Goal: Task Accomplishment & Management: Use online tool/utility

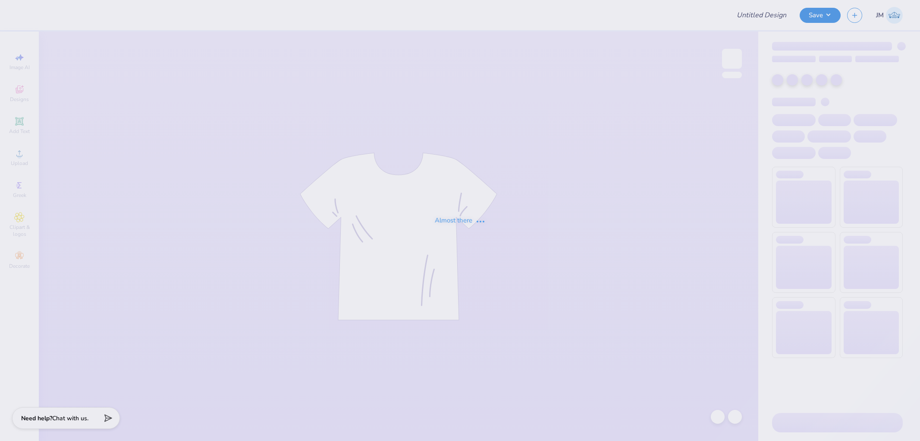
type input "ADpi Game day"
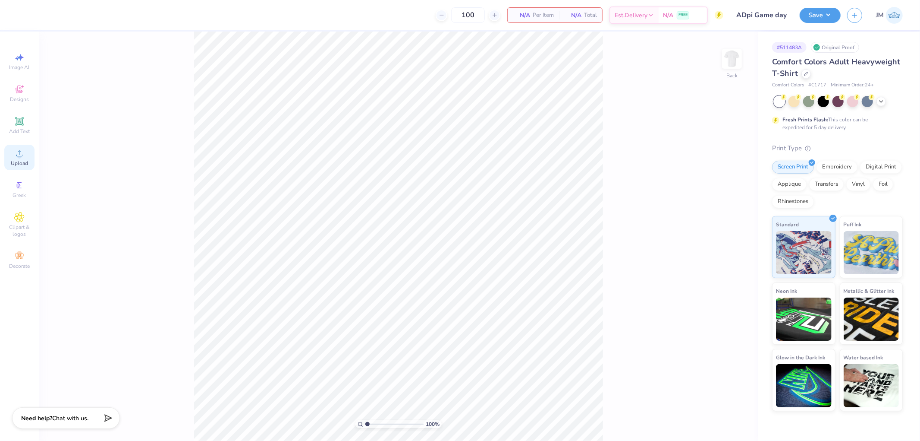
click at [18, 158] on circle at bounding box center [19, 156] width 5 height 5
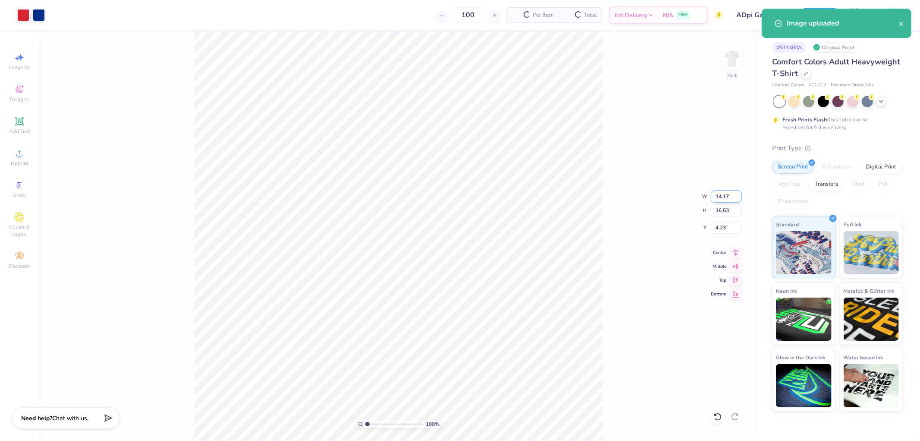
click at [727, 192] on input "14.17" at bounding box center [726, 196] width 31 height 12
type input "12.00"
type input "14.00"
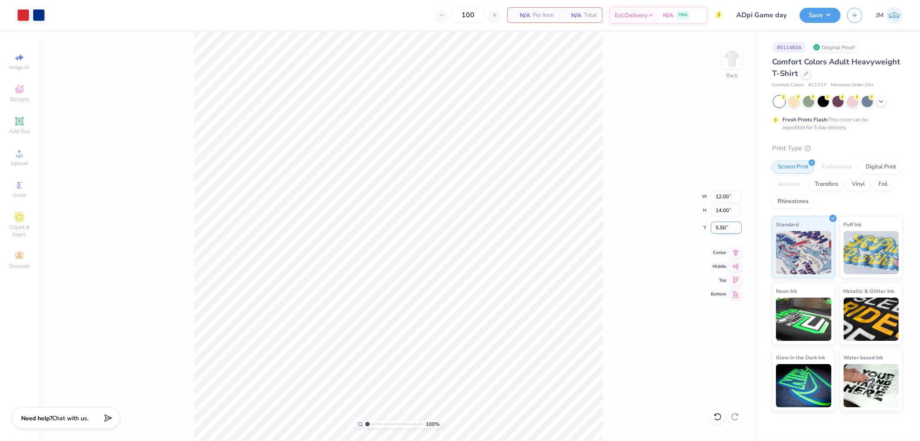
click at [727, 228] on input "5.50" at bounding box center [726, 227] width 31 height 12
type input "3.00"
click at [625, 234] on div "100 % Back W 12.00 12.00 " H 14.00 14.00 " Y 3.00 3.00 " Center Middle Top Bott…" at bounding box center [399, 236] width 720 height 409
click at [832, 17] on button "Save" at bounding box center [820, 13] width 41 height 15
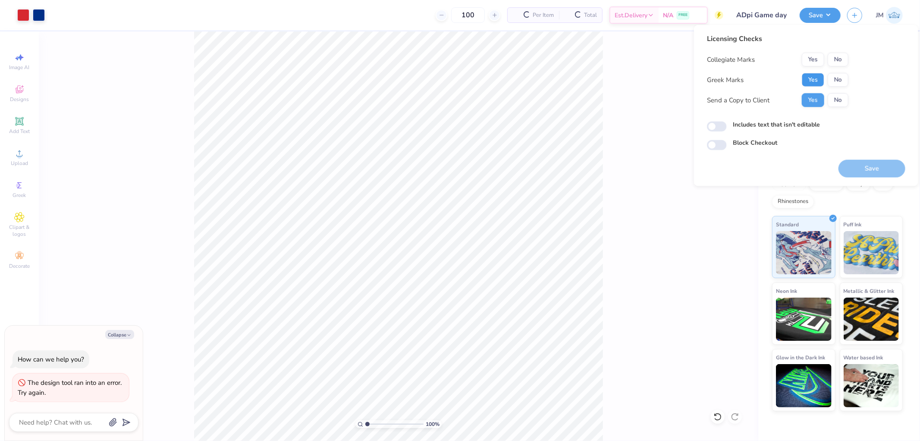
click at [819, 79] on button "Yes" at bounding box center [813, 80] width 22 height 14
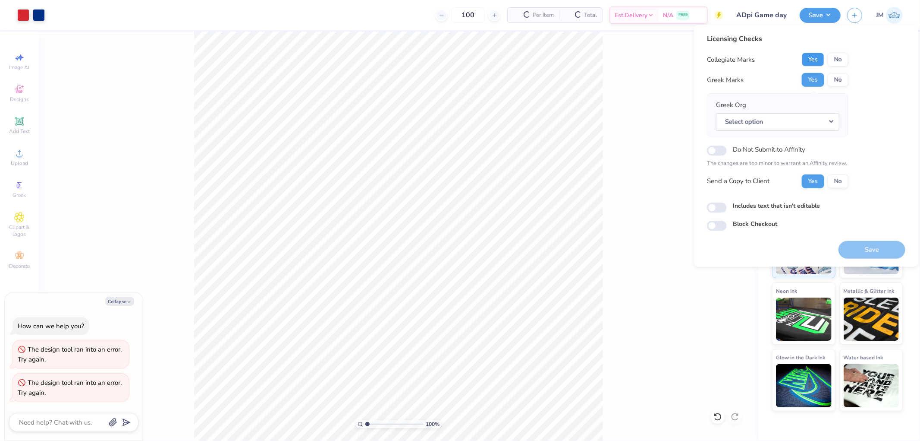
click at [816, 61] on button "Yes" at bounding box center [813, 60] width 22 height 14
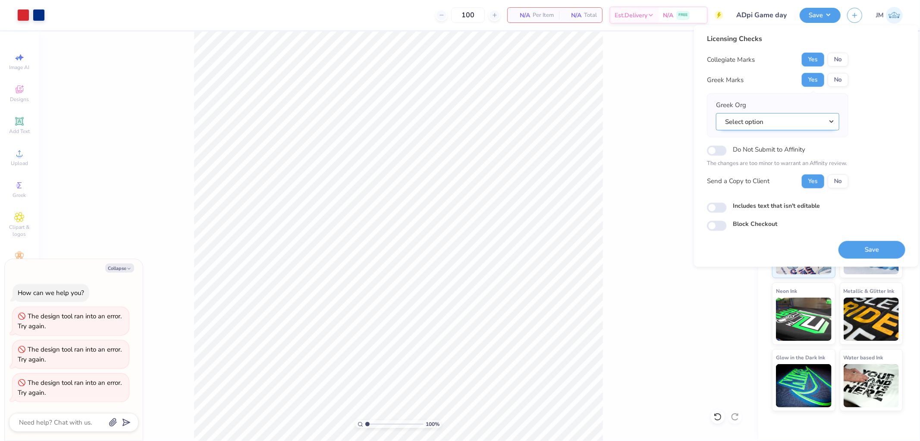
click at [833, 121] on button "Select option" at bounding box center [777, 122] width 123 height 18
click at [829, 121] on button "Select option" at bounding box center [777, 122] width 123 height 18
click at [832, 120] on button "Select option" at bounding box center [777, 122] width 123 height 18
click at [832, 119] on button "Select option" at bounding box center [777, 122] width 123 height 18
click at [879, 157] on div "Licensing Checks Collegiate Marks Yes No Greek Marks Yes No Greek Org Select op…" at bounding box center [806, 132] width 199 height 197
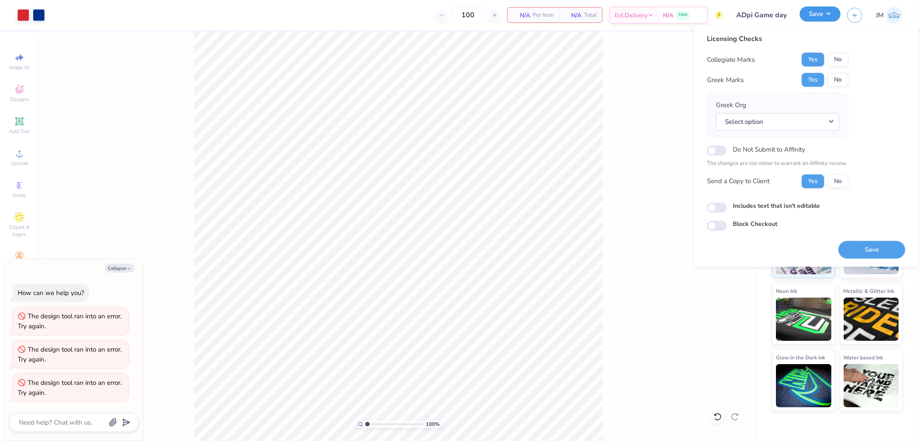
click at [832, 19] on button "Save" at bounding box center [820, 13] width 41 height 15
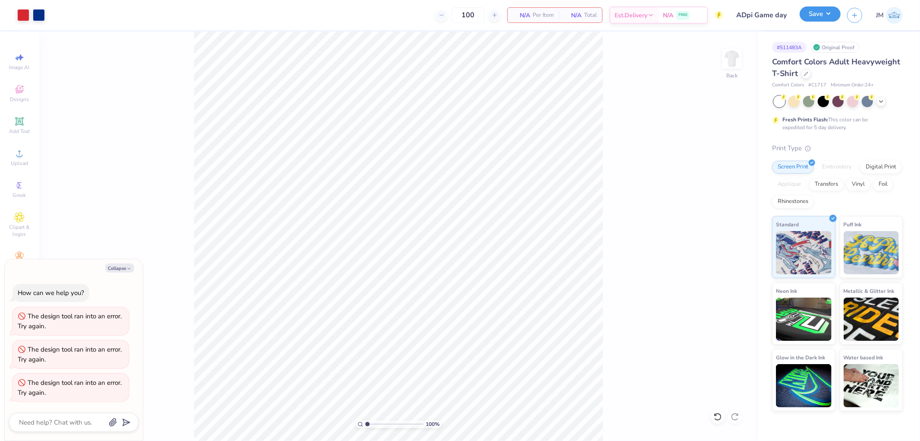
click at [832, 15] on button "Save" at bounding box center [820, 13] width 41 height 15
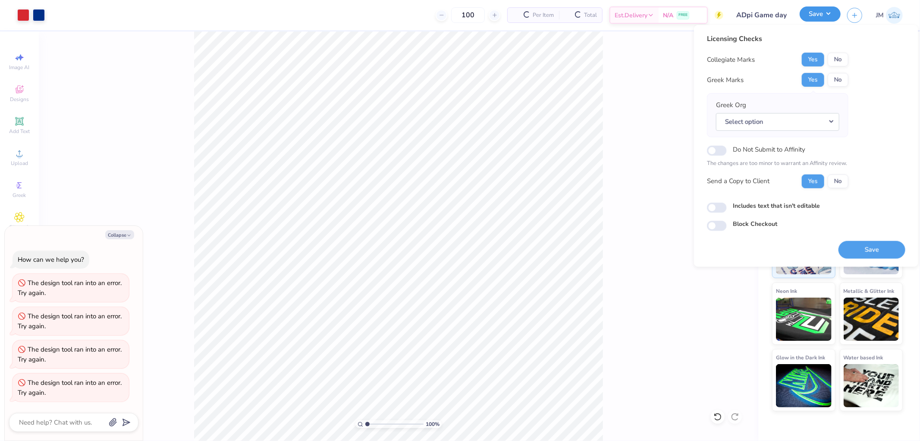
type textarea "x"
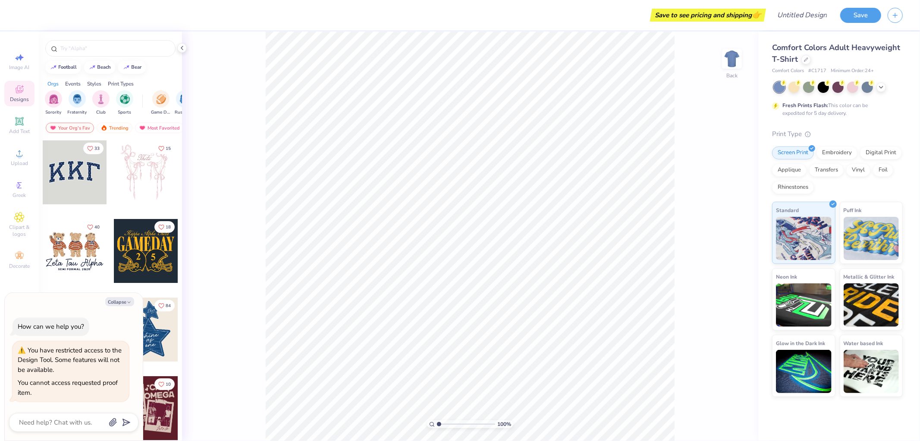
type textarea "x"
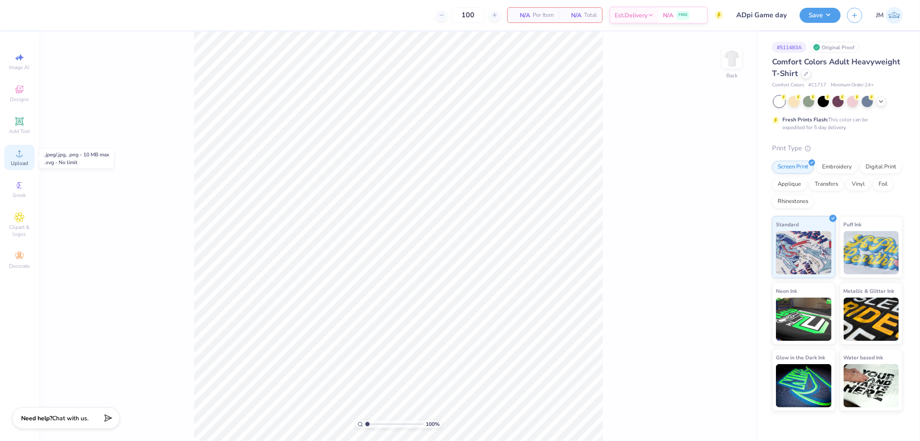
click at [17, 156] on circle at bounding box center [19, 156] width 5 height 5
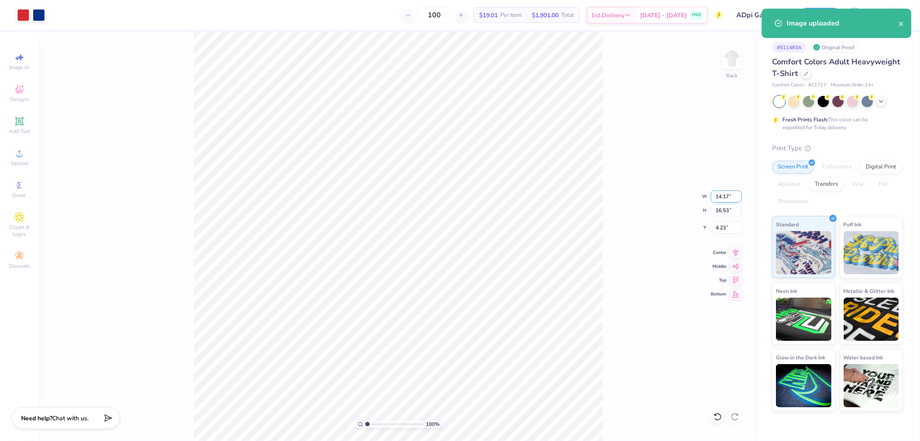
click at [734, 192] on input "14.17" at bounding box center [726, 196] width 31 height 12
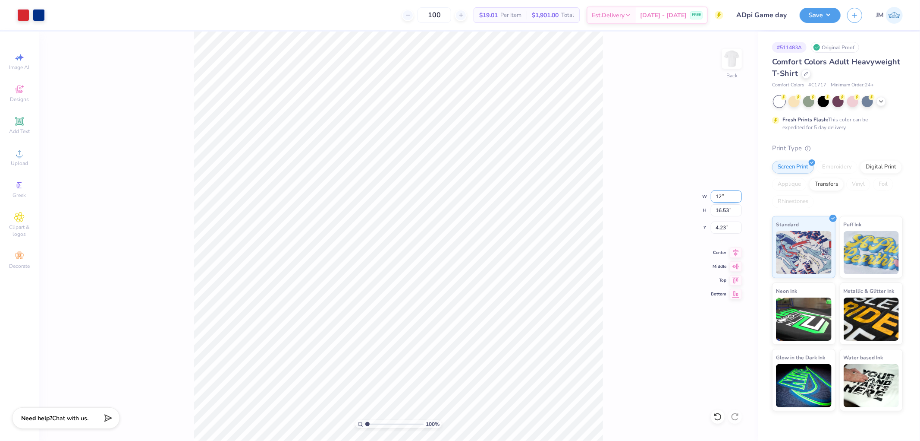
type input "12.00"
type input "14.00"
click at [731, 233] on input "5.50" at bounding box center [726, 227] width 31 height 12
type input "3.00"
click at [836, 15] on button "Save" at bounding box center [820, 13] width 41 height 15
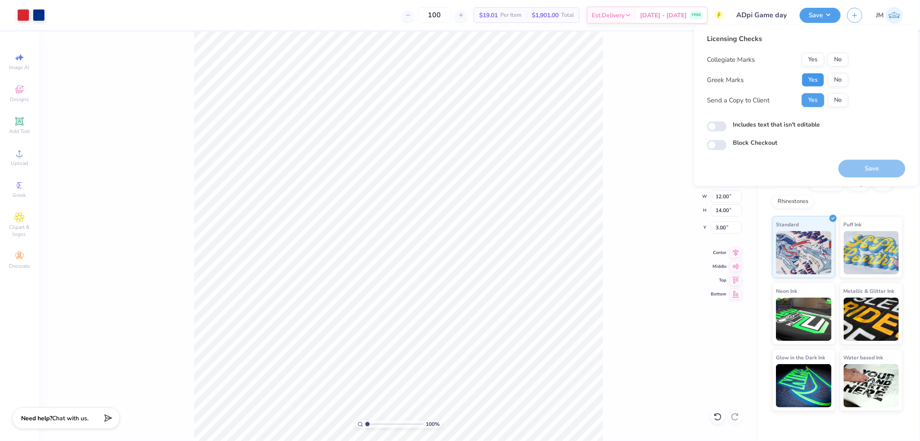
click at [807, 73] on button "Yes" at bounding box center [813, 80] width 22 height 14
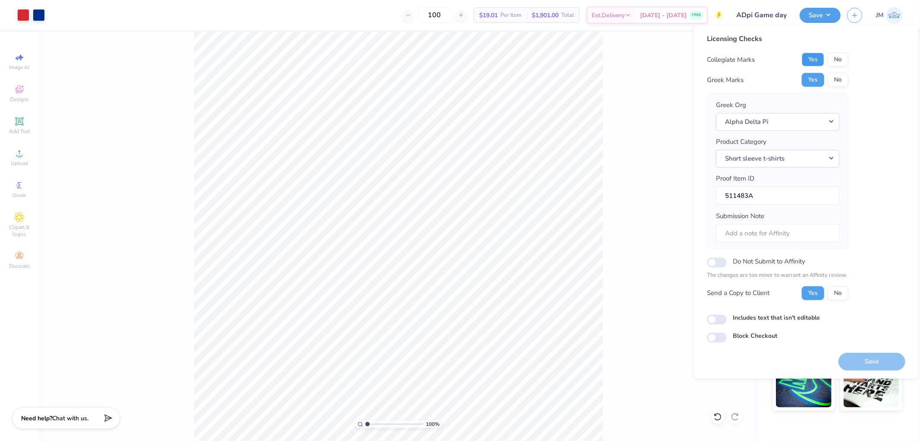
click at [813, 55] on button "Yes" at bounding box center [813, 60] width 22 height 14
click at [864, 362] on button "Save" at bounding box center [872, 361] width 67 height 18
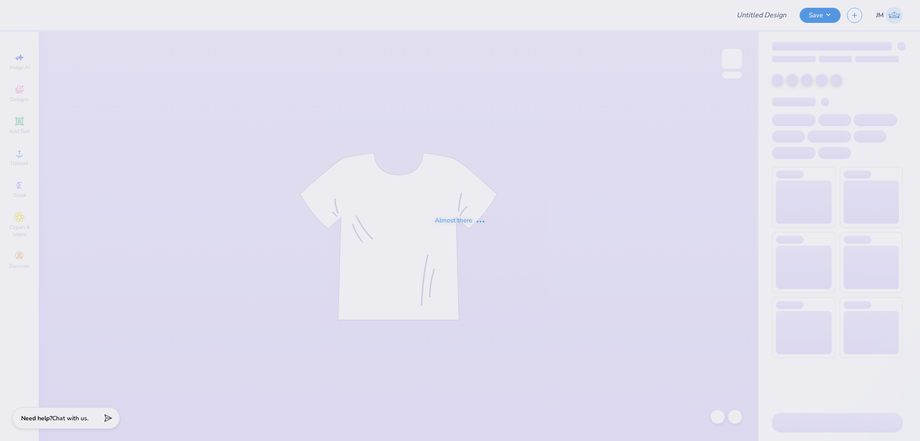
type input "ADpi Game day"
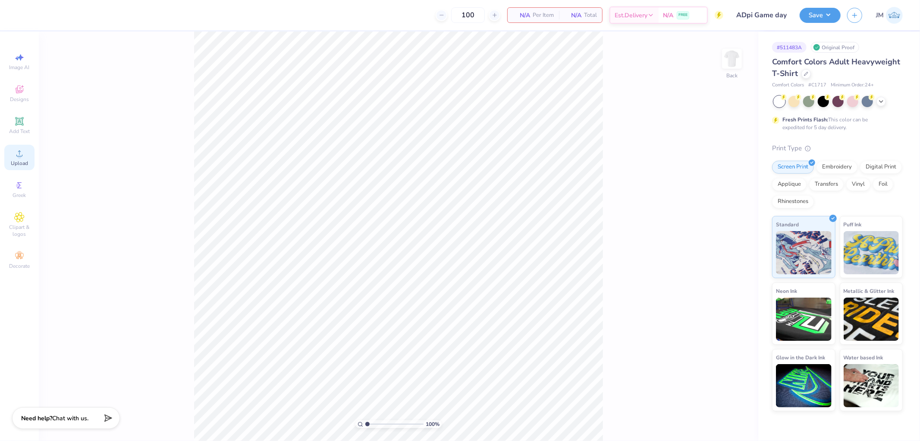
click at [8, 154] on div "Upload" at bounding box center [19, 157] width 30 height 25
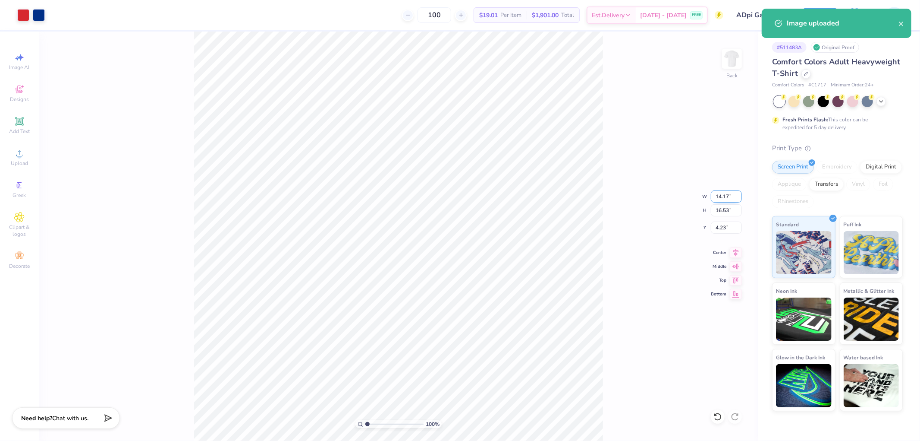
click at [727, 198] on input "14.17" at bounding box center [726, 196] width 31 height 12
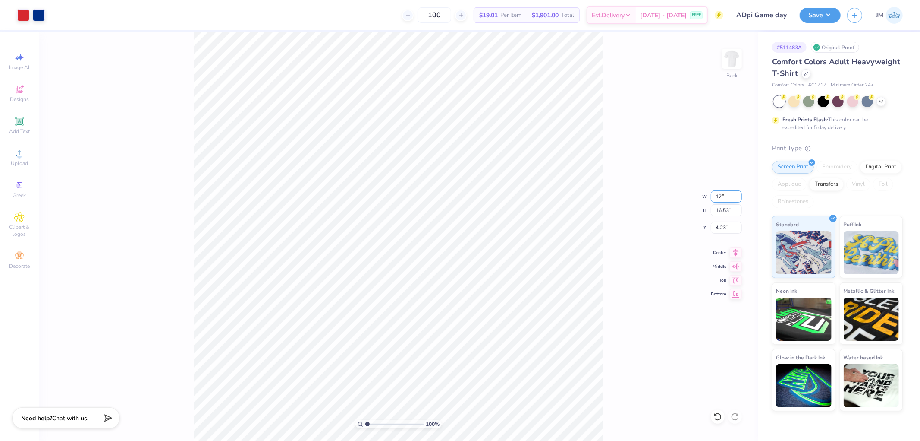
type input "12.00"
type input "14.00"
click at [721, 224] on input "5.50" at bounding box center [726, 227] width 31 height 12
type input "3.00"
click at [824, 15] on button "Save" at bounding box center [820, 13] width 41 height 15
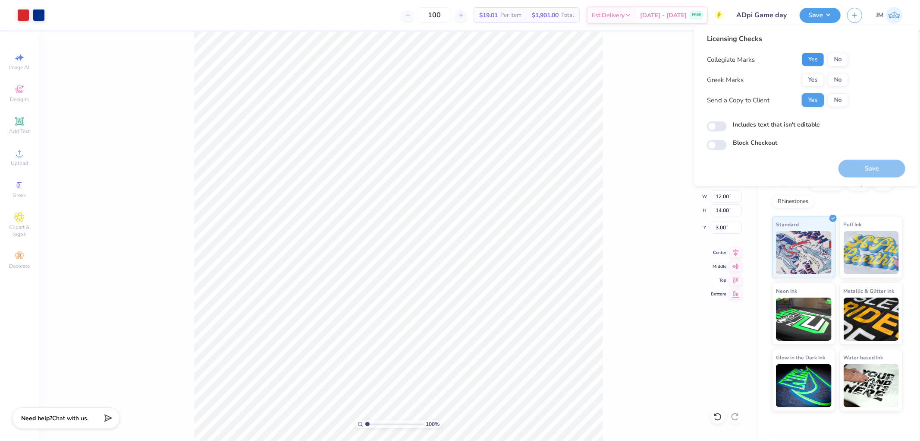
click at [810, 57] on button "Yes" at bounding box center [813, 60] width 22 height 14
click at [838, 80] on button "No" at bounding box center [838, 80] width 21 height 14
click at [864, 166] on button "Save" at bounding box center [872, 169] width 67 height 18
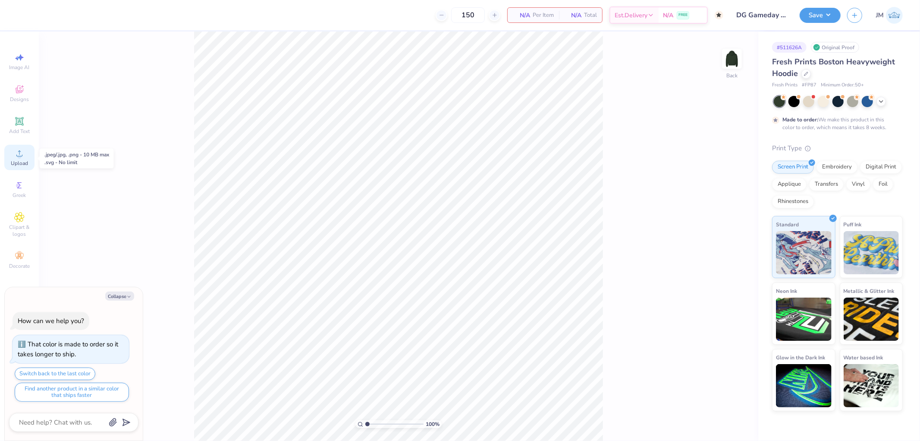
click at [26, 156] on div "Upload" at bounding box center [19, 157] width 30 height 25
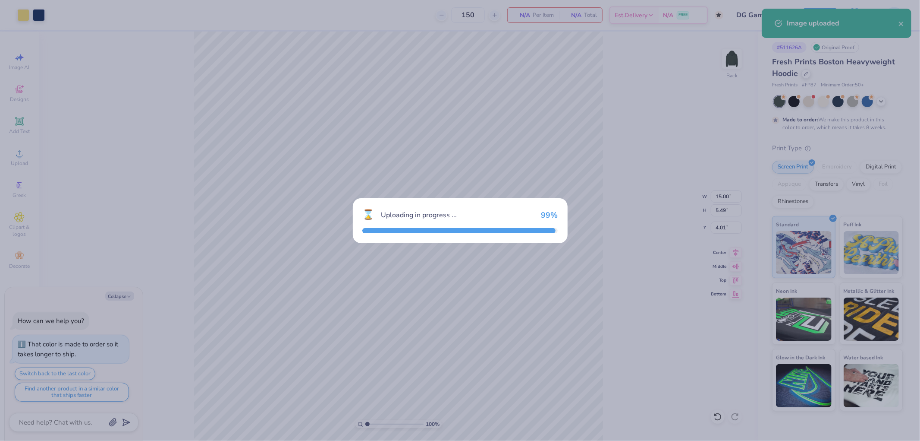
type textarea "x"
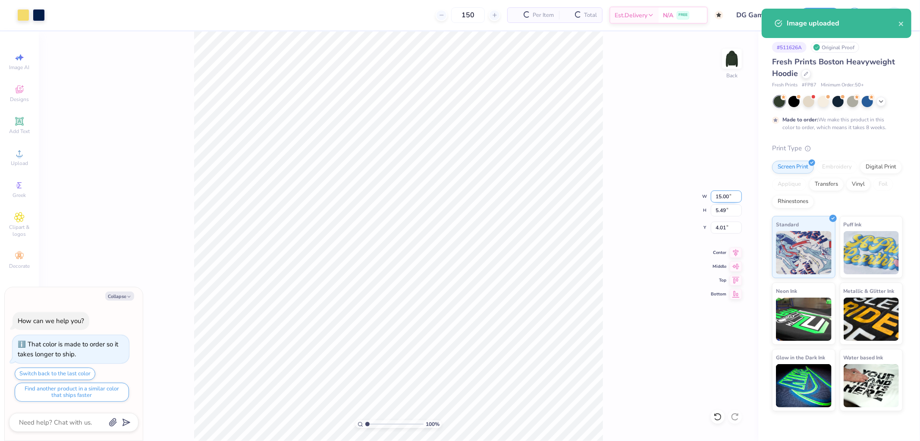
click at [730, 197] on input "15.00" at bounding box center [726, 196] width 31 height 12
type input "12"
type textarea "x"
type input "12.00"
type input "4.39"
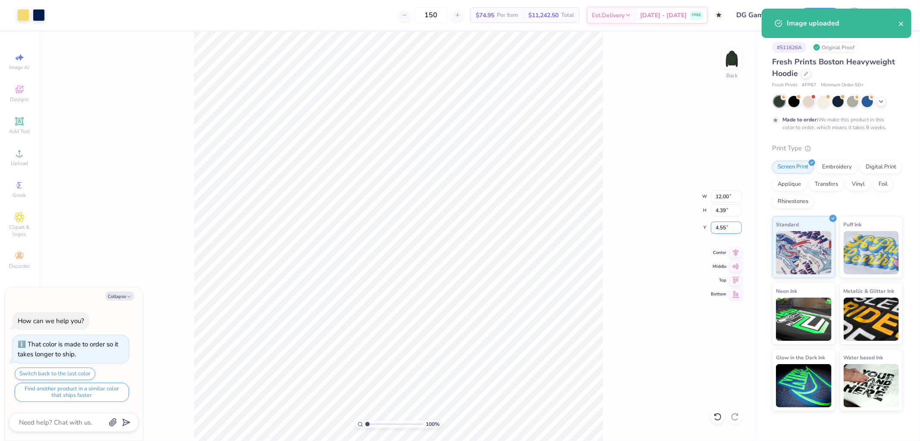
click at [732, 230] on input "4.55" at bounding box center [726, 227] width 31 height 12
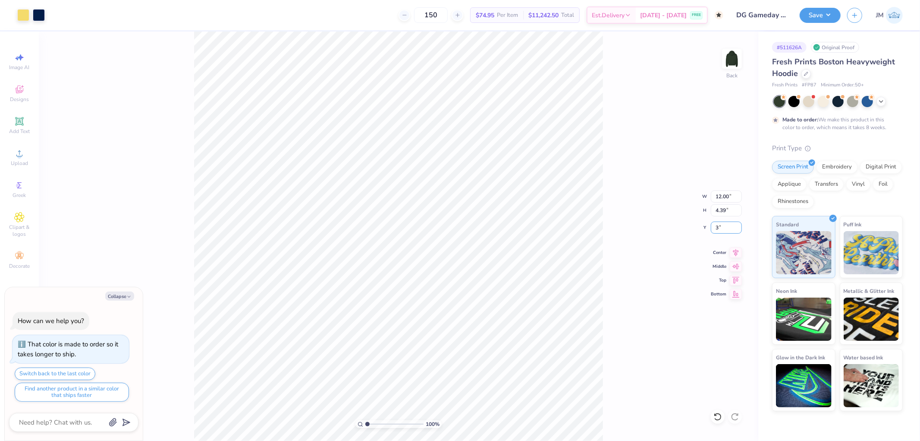
type input "3"
type textarea "x"
type input "3.00"
click at [736, 253] on icon at bounding box center [737, 250] width 6 height 7
click at [646, 236] on div "100 % Back W 12.00 12.00 " H 4.39 4.39 " Y 3.00 3.00 " Center Middle Top Bottom" at bounding box center [399, 236] width 720 height 409
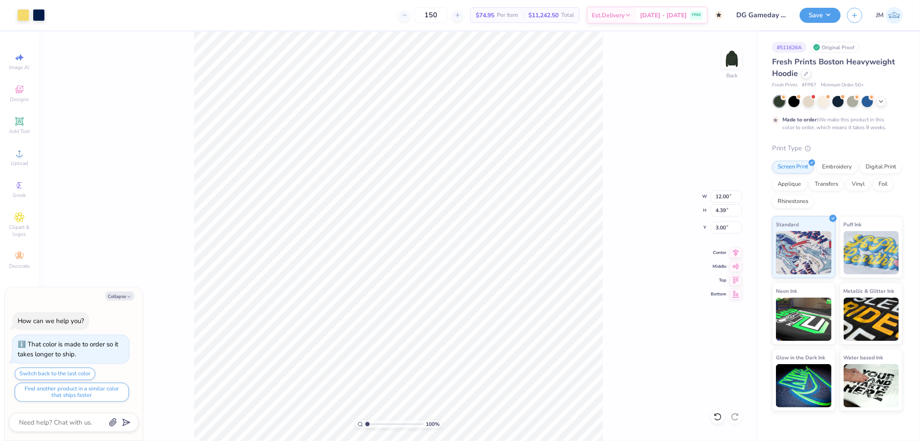
type textarea "x"
type input "1"
click at [830, 14] on button "Save" at bounding box center [820, 13] width 41 height 15
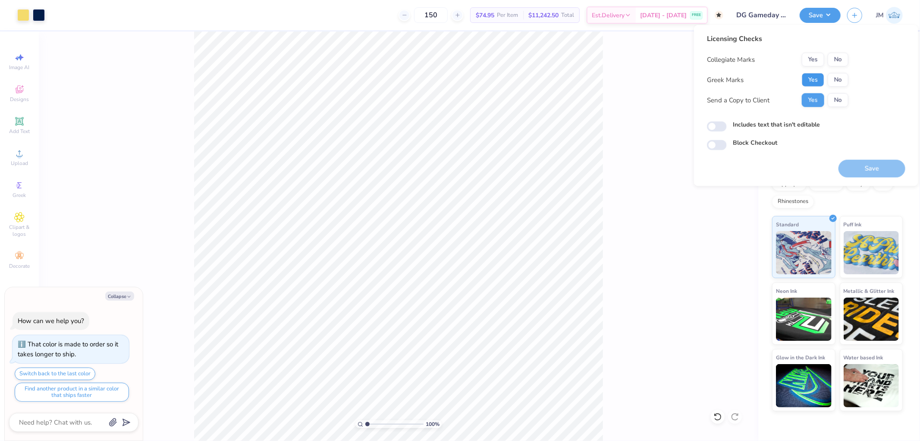
click at [813, 76] on button "Yes" at bounding box center [813, 80] width 22 height 14
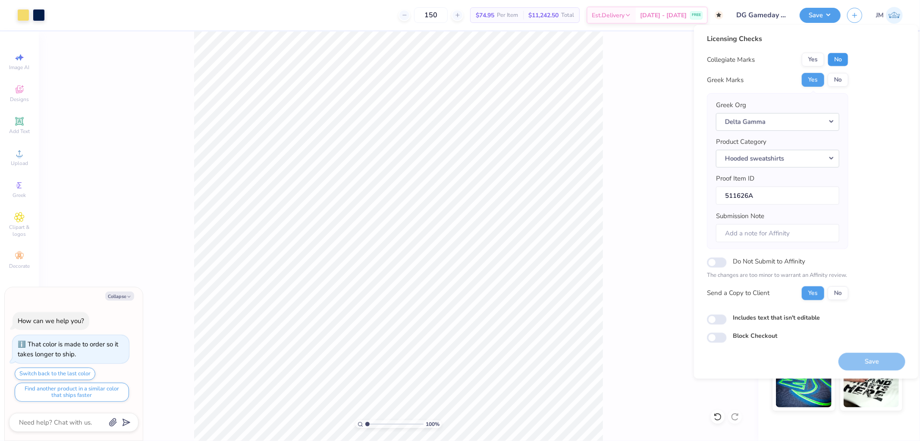
click at [836, 64] on button "No" at bounding box center [838, 60] width 21 height 14
click at [869, 355] on button "Save" at bounding box center [872, 361] width 67 height 18
type textarea "x"
checkbox input "true"
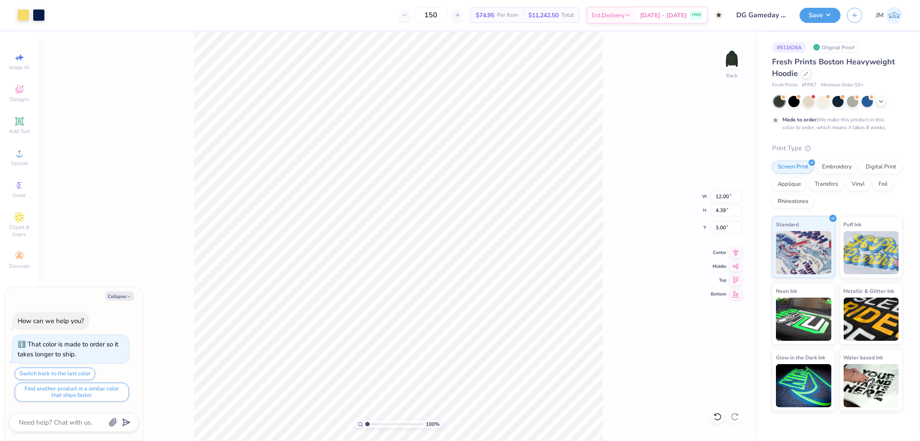
type textarea "x"
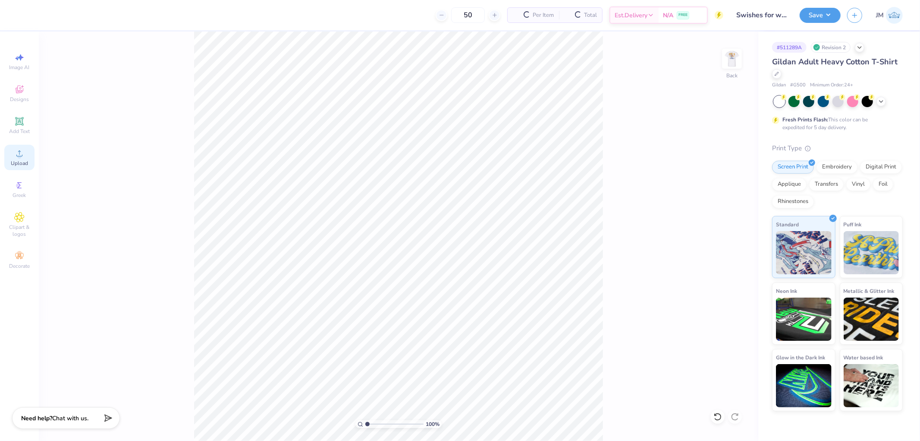
click at [16, 159] on div "Upload" at bounding box center [19, 157] width 30 height 25
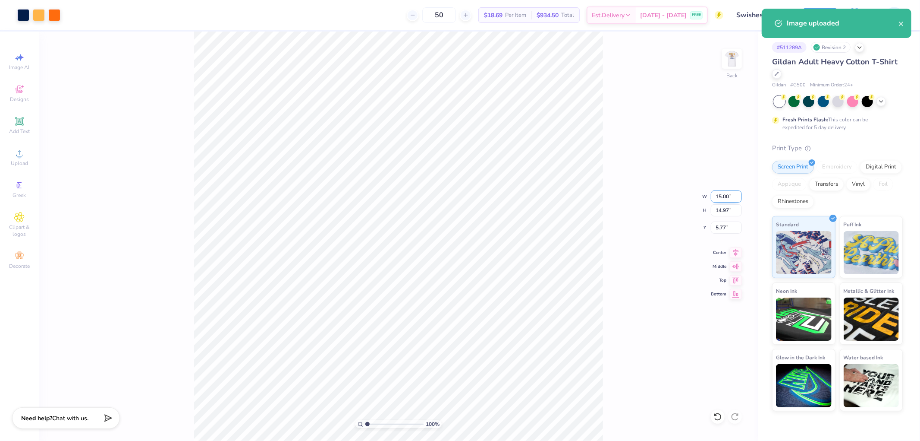
click at [729, 194] on input "15.00" at bounding box center [726, 196] width 31 height 12
type input "3.50"
type input "3.49"
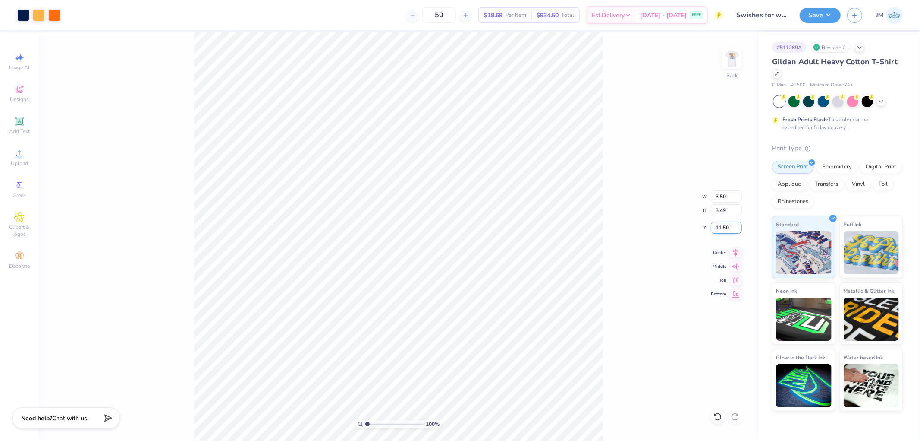
click at [734, 229] on input "11.50" at bounding box center [726, 227] width 31 height 12
type input "3.00"
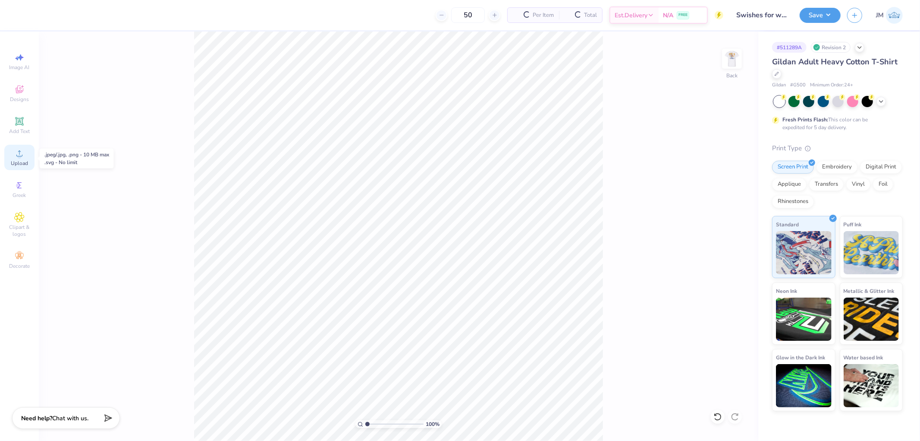
click at [13, 148] on div "Upload" at bounding box center [19, 157] width 30 height 25
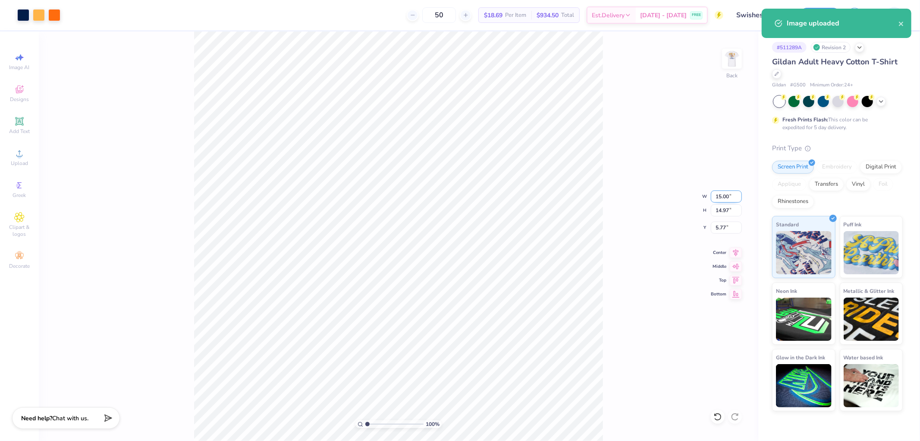
click at [722, 200] on input "15.00" at bounding box center [726, 196] width 31 height 12
type input "3.50"
type input "3.49"
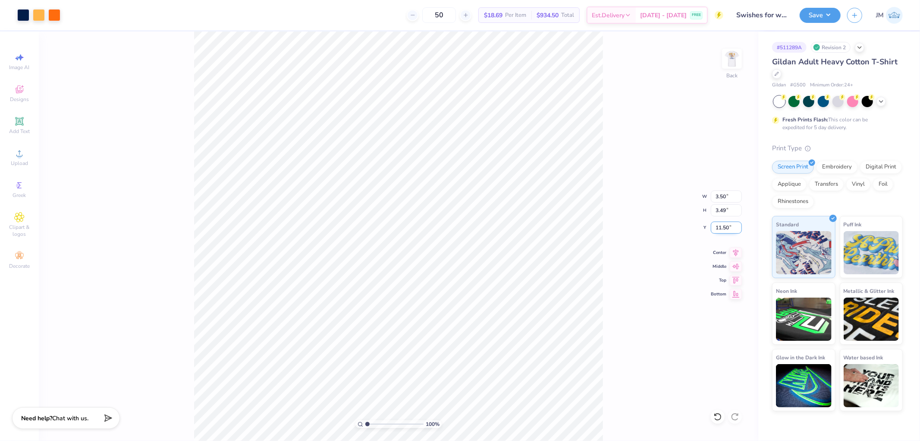
click at [725, 227] on input "11.50" at bounding box center [726, 227] width 31 height 12
type input "3.00"
click at [733, 64] on img at bounding box center [732, 58] width 35 height 35
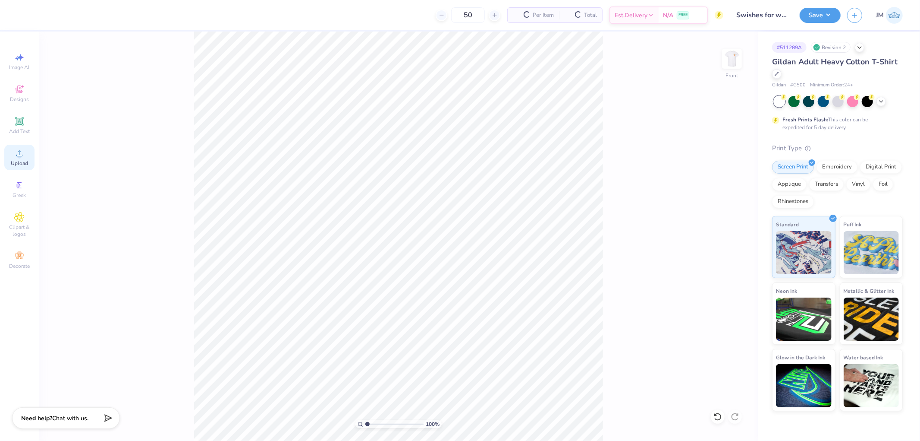
click at [15, 162] on span "Upload" at bounding box center [19, 163] width 17 height 7
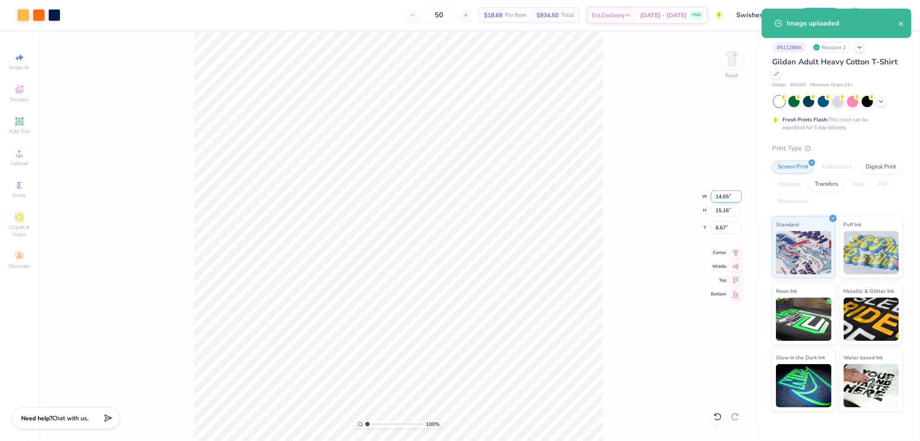
click at [728, 190] on input "14.65" at bounding box center [726, 196] width 31 height 12
type input "11.00"
type input "11.39"
click at [723, 224] on input "8.56" at bounding box center [726, 227] width 31 height 12
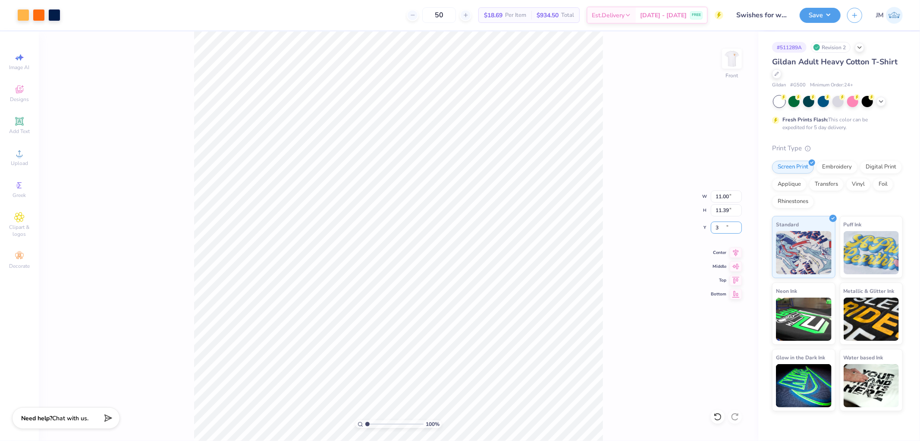
type input "3.00"
click at [835, 11] on button "Save" at bounding box center [820, 13] width 41 height 15
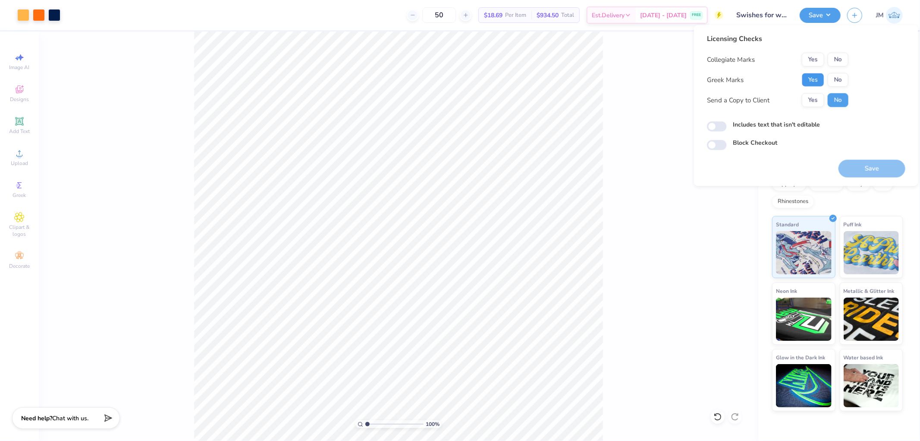
click at [819, 75] on button "Yes" at bounding box center [813, 80] width 22 height 14
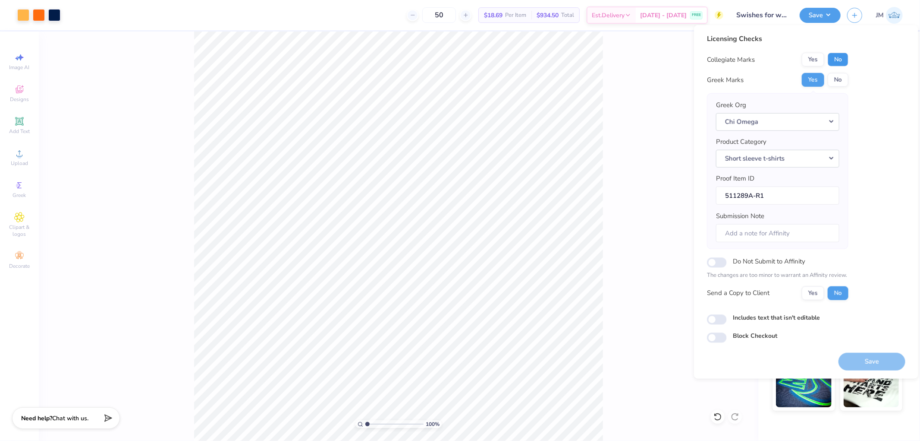
click at [836, 53] on button "No" at bounding box center [838, 60] width 21 height 14
click at [870, 362] on button "Save" at bounding box center [872, 361] width 67 height 18
